Goal: Information Seeking & Learning: Learn about a topic

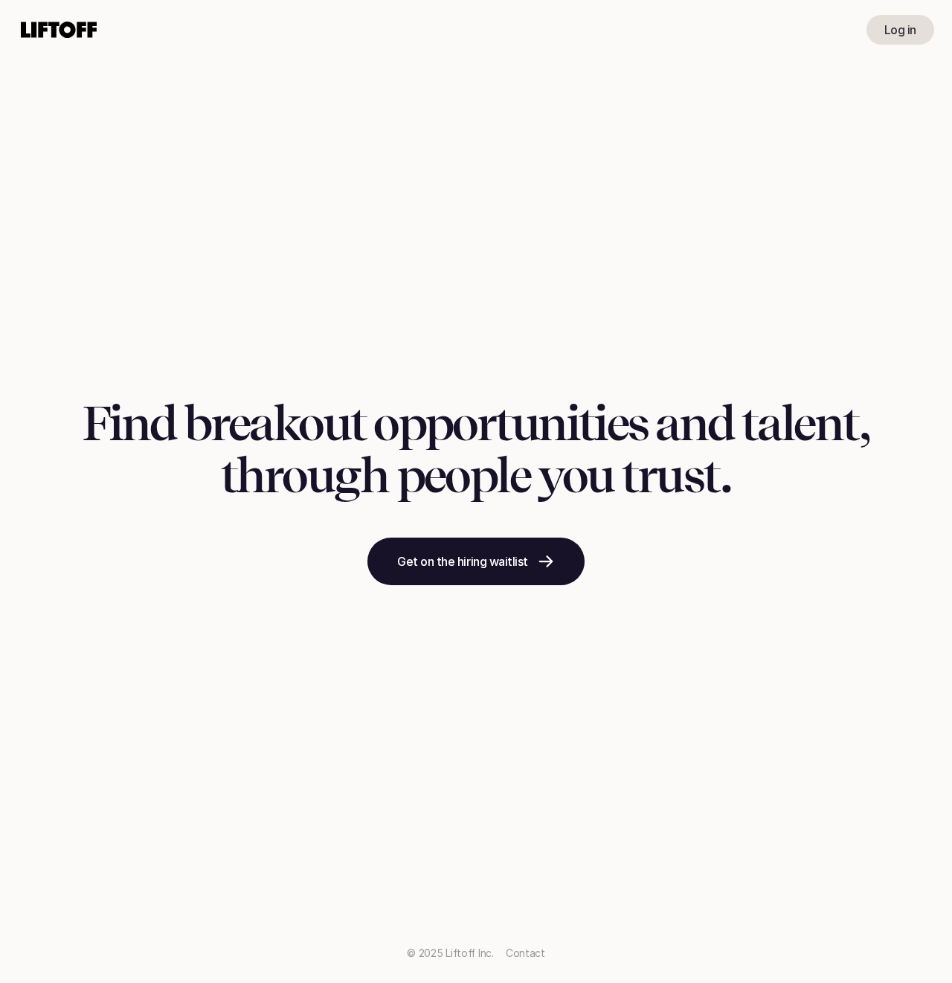
click at [906, 10] on div "Log in" at bounding box center [476, 29] width 952 height 59
click at [900, 27] on p "Log in" at bounding box center [900, 30] width 32 height 18
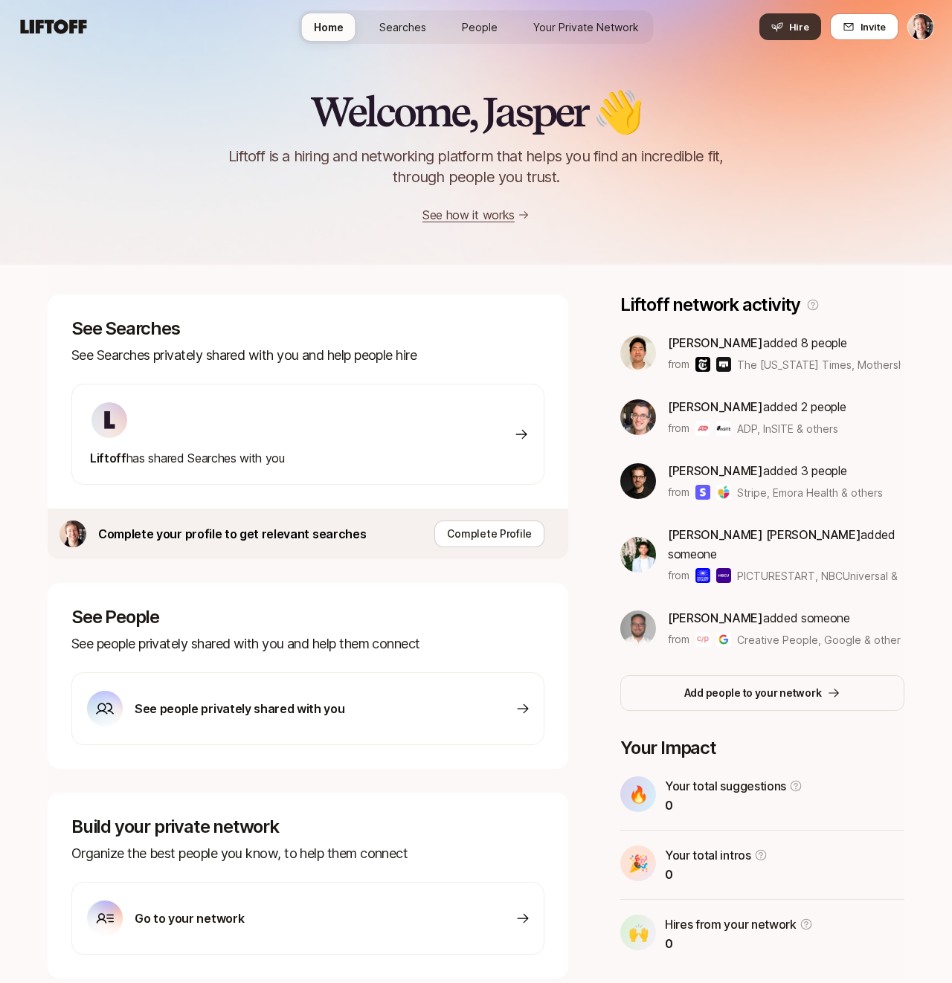
click at [782, 30] on icon at bounding box center [777, 27] width 12 height 12
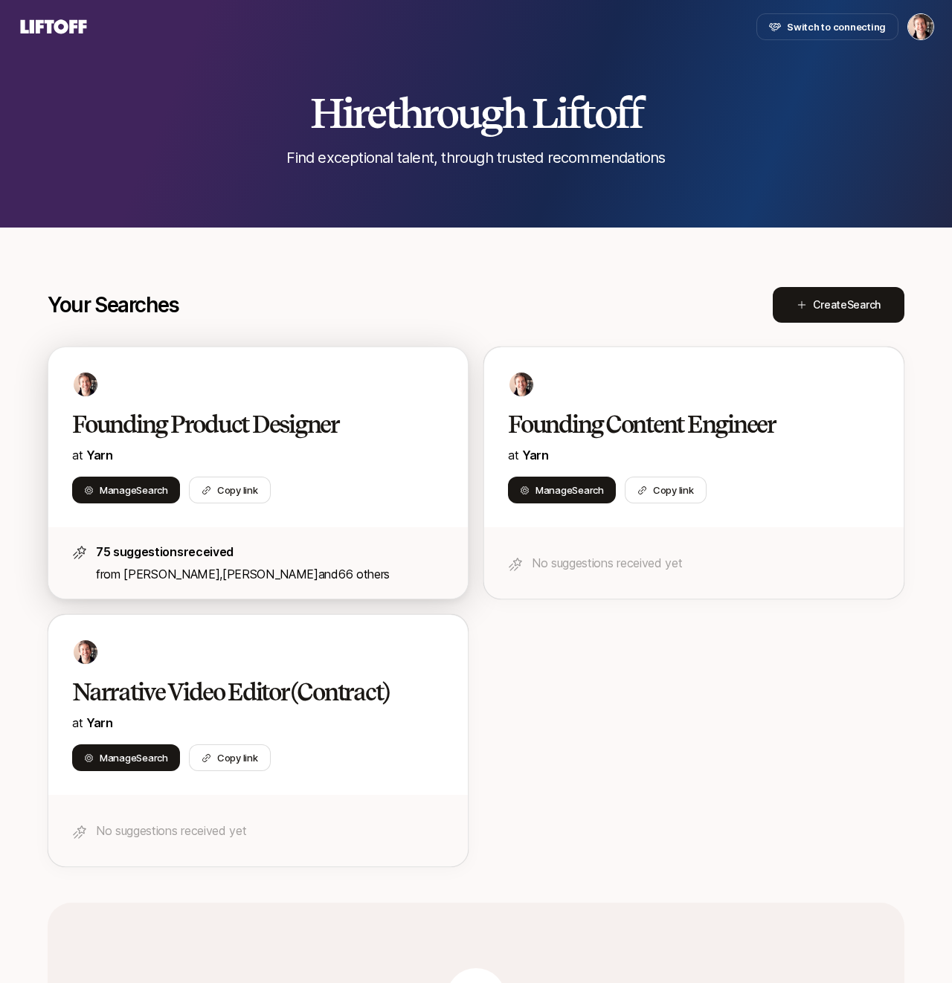
scroll to position [287, 0]
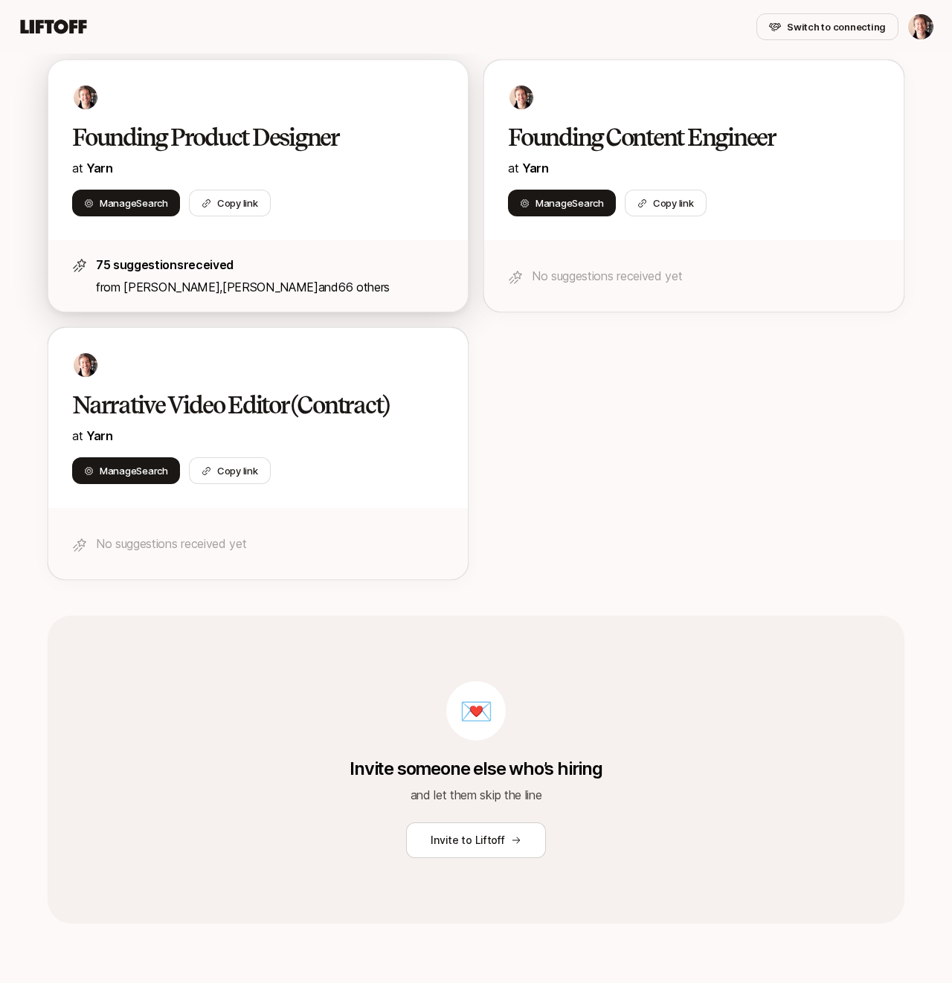
click at [257, 147] on h2 "Founding Product Designer" at bounding box center [242, 138] width 341 height 30
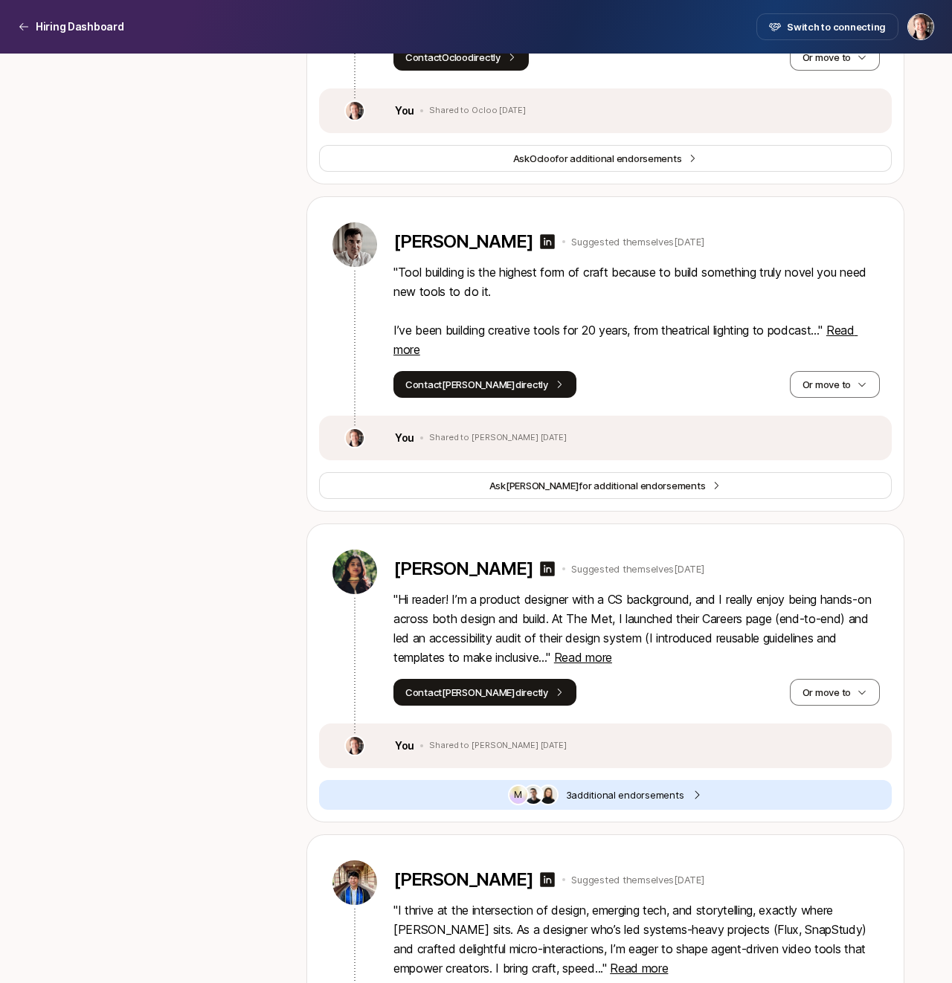
scroll to position [3028, 0]
click at [552, 579] on icon at bounding box center [547, 570] width 18 height 18
click at [582, 666] on span "Read more" at bounding box center [583, 658] width 58 height 15
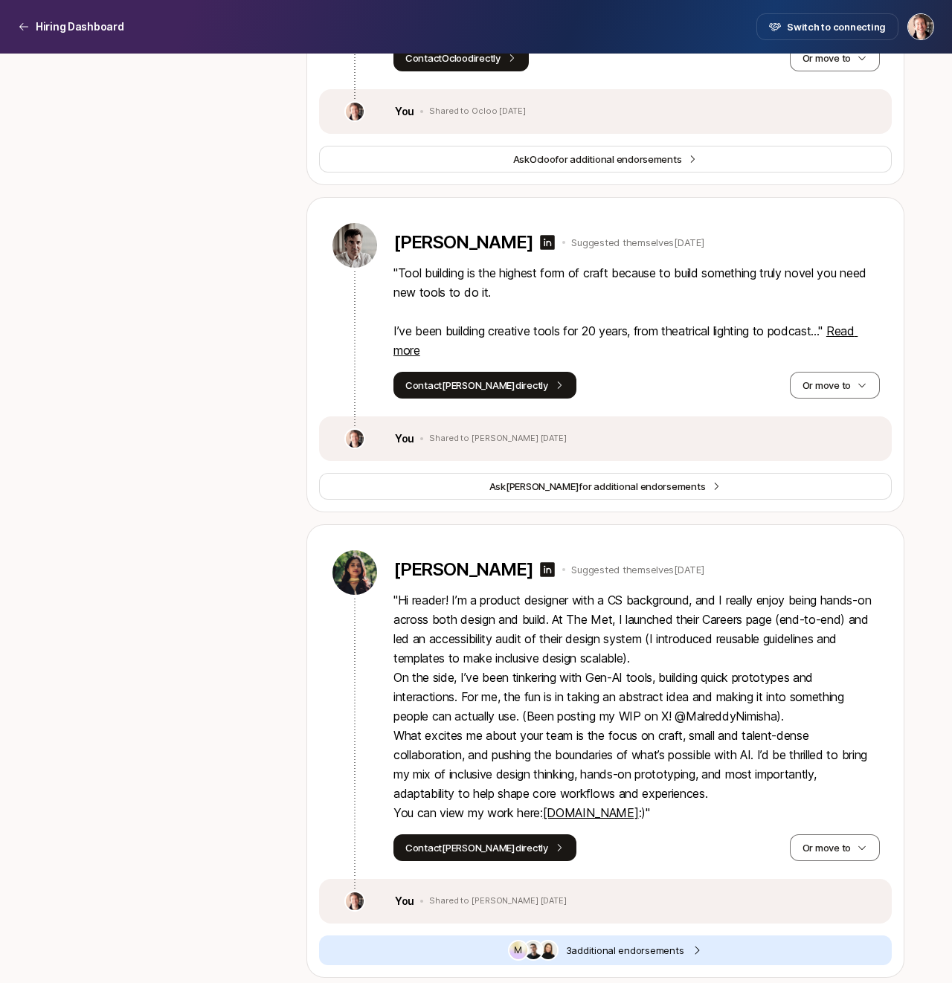
click at [580, 820] on link "[DOMAIN_NAME]" at bounding box center [591, 812] width 96 height 15
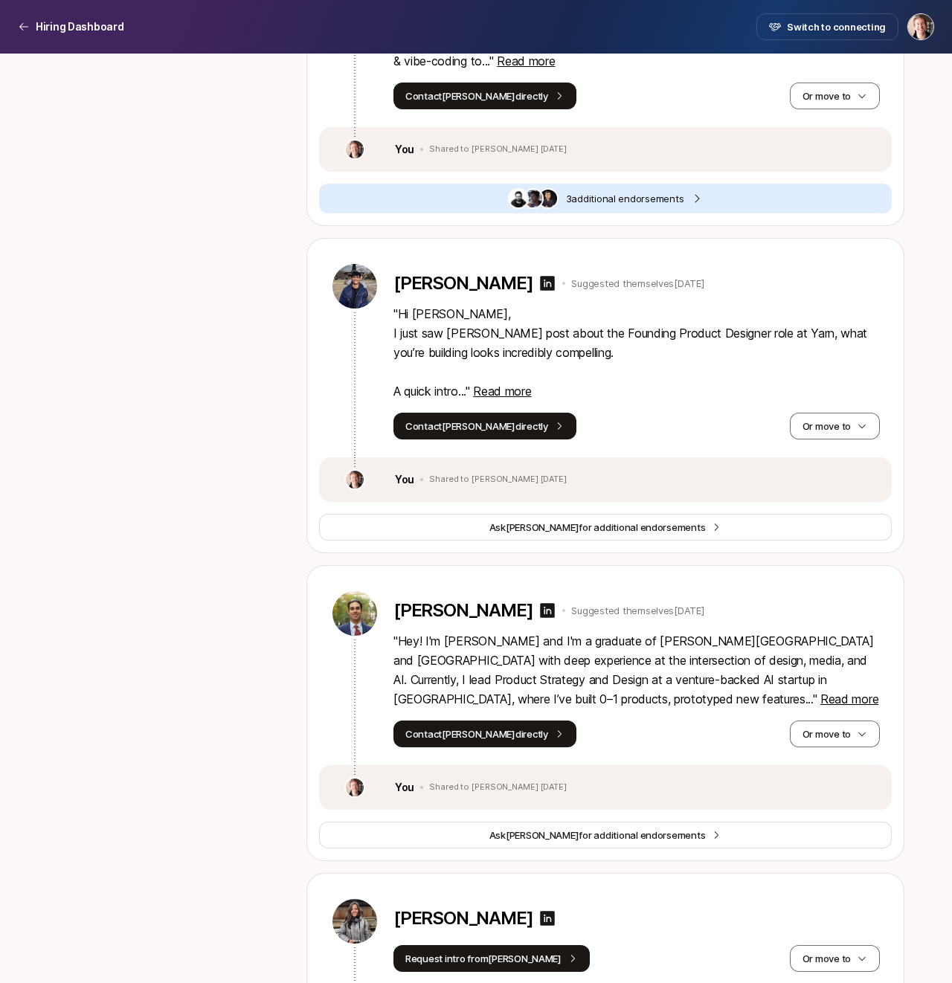
scroll to position [5435, 0]
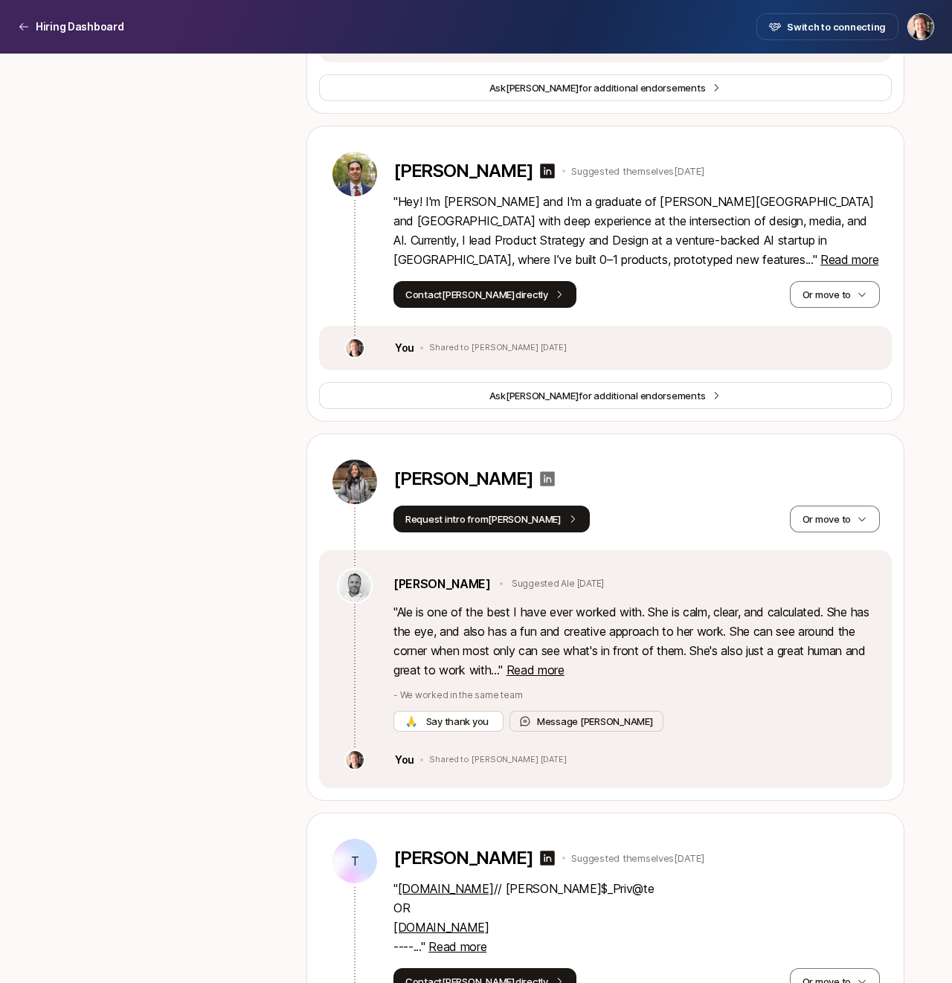
click at [556, 486] on icon at bounding box center [548, 478] width 15 height 15
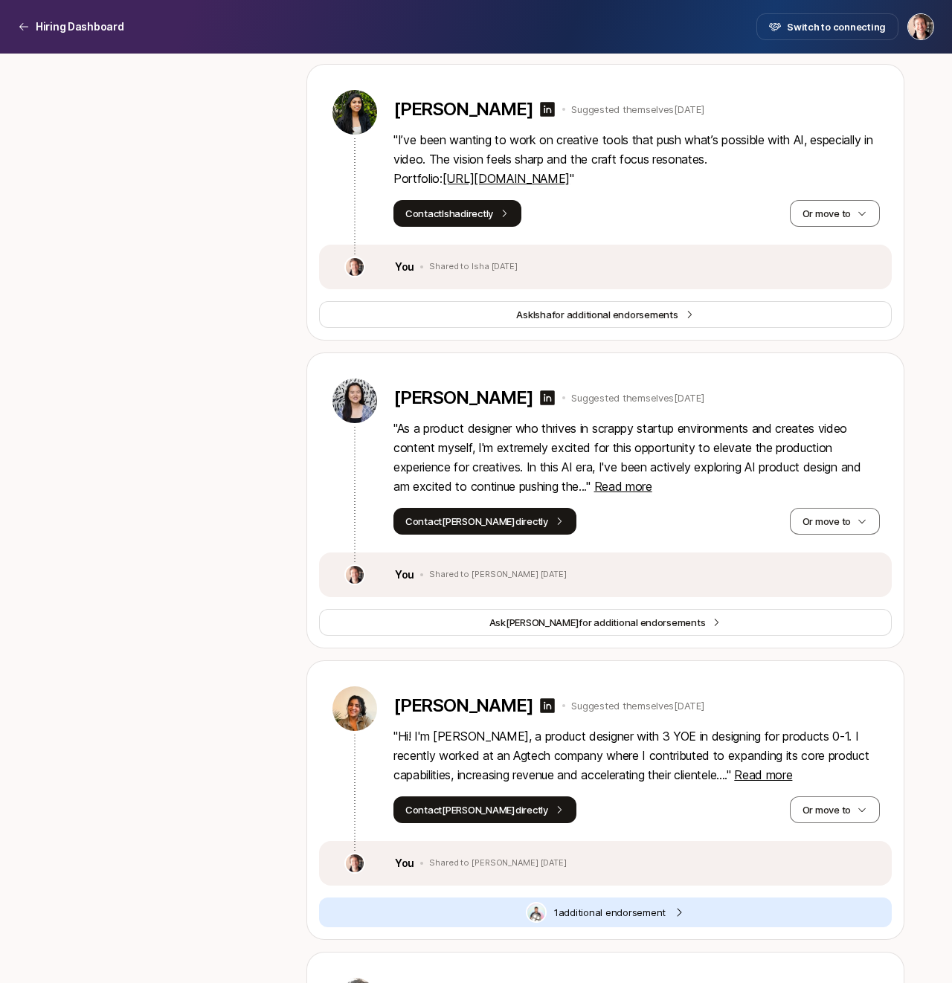
scroll to position [1891, 0]
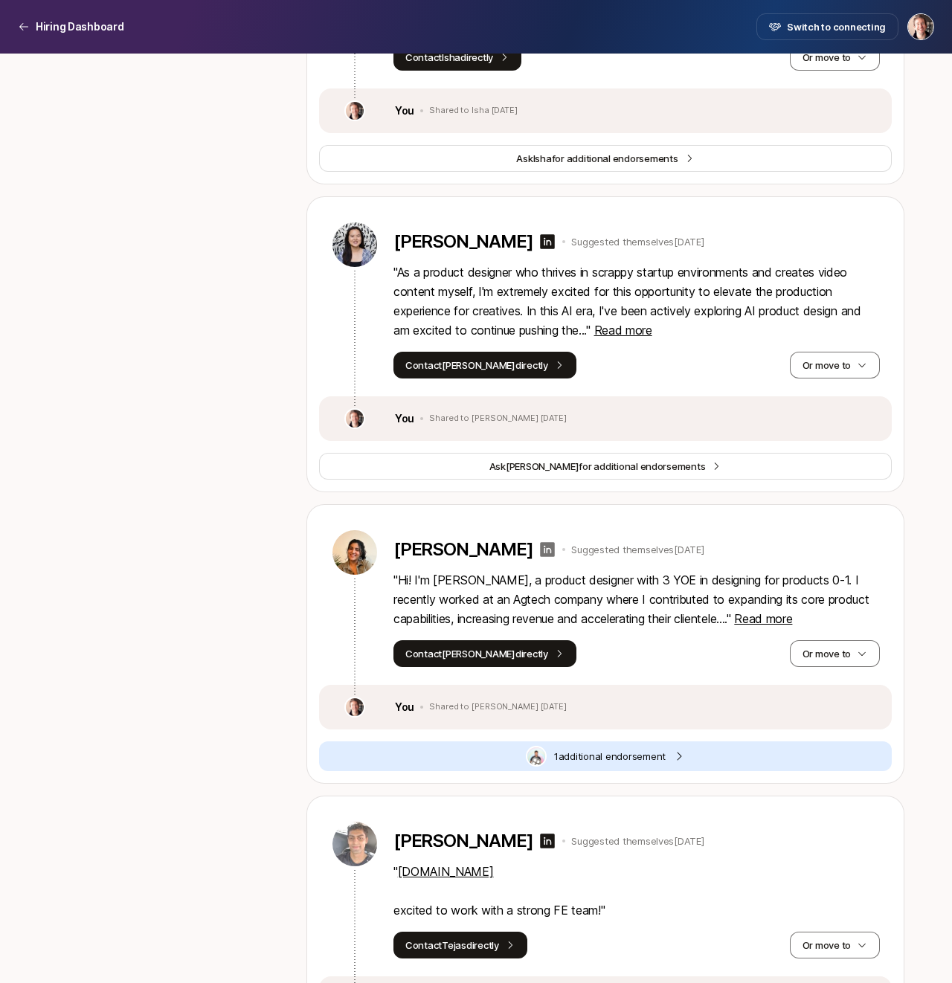
click at [543, 550] on icon at bounding box center [548, 549] width 15 height 15
